Goal: Task Accomplishment & Management: Use online tool/utility

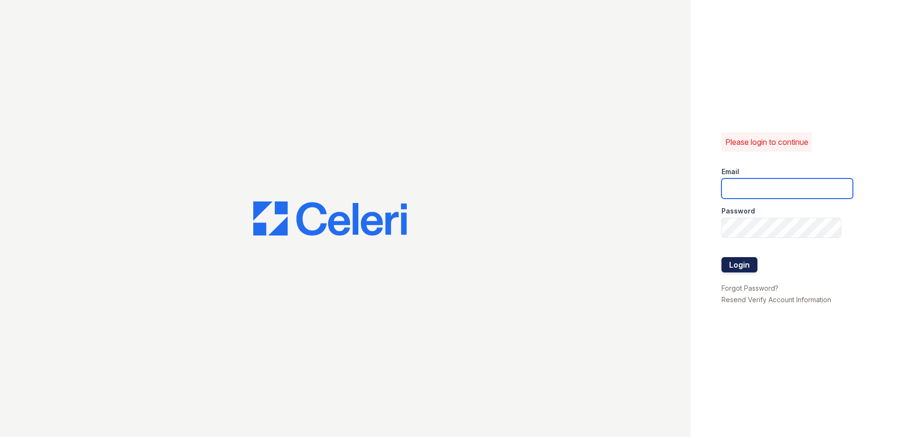
type input "[DOMAIN_NAME][EMAIL_ADDRESS][DOMAIN_NAME]"
click at [749, 265] on button "Login" at bounding box center [739, 264] width 36 height 15
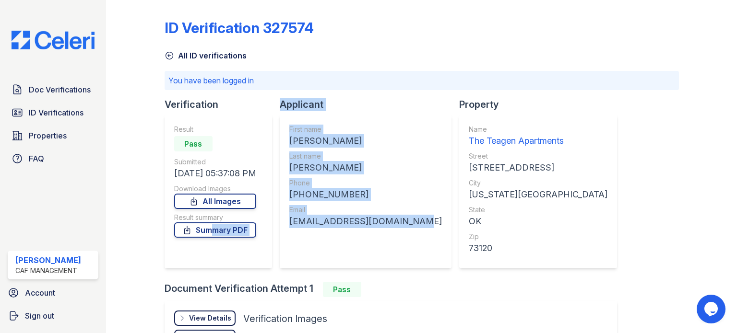
drag, startPoint x: 409, startPoint y: 221, endPoint x: 280, endPoint y: 226, distance: 129.1
click at [280, 226] on div "Verification Result Pass Submitted [DATE] 05:37:08 PM Download Images All Image…" at bounding box center [394, 190] width 460 height 184
click at [392, 194] on div "[PHONE_NUMBER]" at bounding box center [365, 194] width 153 height 13
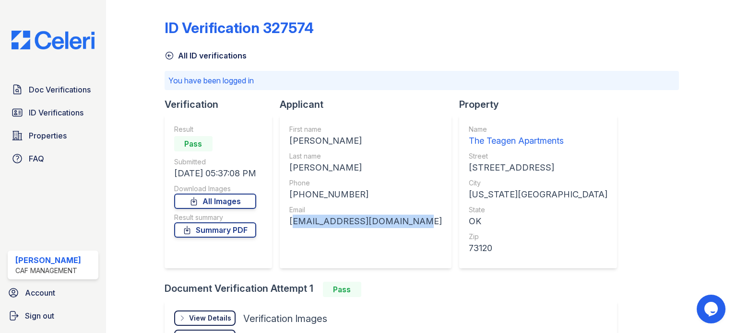
drag, startPoint x: 403, startPoint y: 222, endPoint x: 292, endPoint y: 221, distance: 111.7
click at [292, 221] on div "First name [PERSON_NAME] Last name [PERSON_NAME] Phone [PHONE_NUMBER] Email [EM…" at bounding box center [366, 191] width 172 height 153
copy div "[EMAIL_ADDRESS][DOMAIN_NAME]"
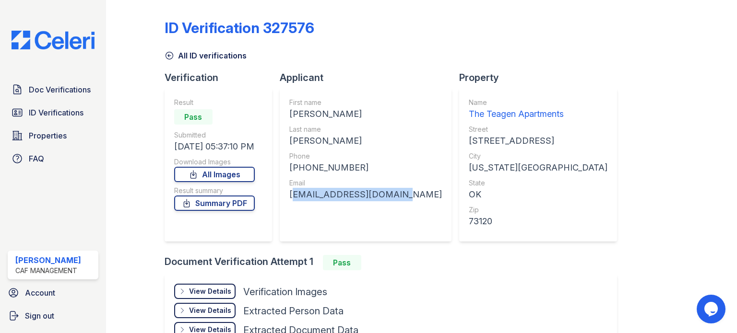
drag, startPoint x: 402, startPoint y: 192, endPoint x: 291, endPoint y: 200, distance: 111.0
click at [291, 200] on div "First name [PERSON_NAME] Last name [PERSON_NAME] Phone [PHONE_NUMBER] Email [EM…" at bounding box center [366, 164] width 172 height 153
copy div "[EMAIL_ADDRESS][DOMAIN_NAME]"
